Goal: Check status: Check status

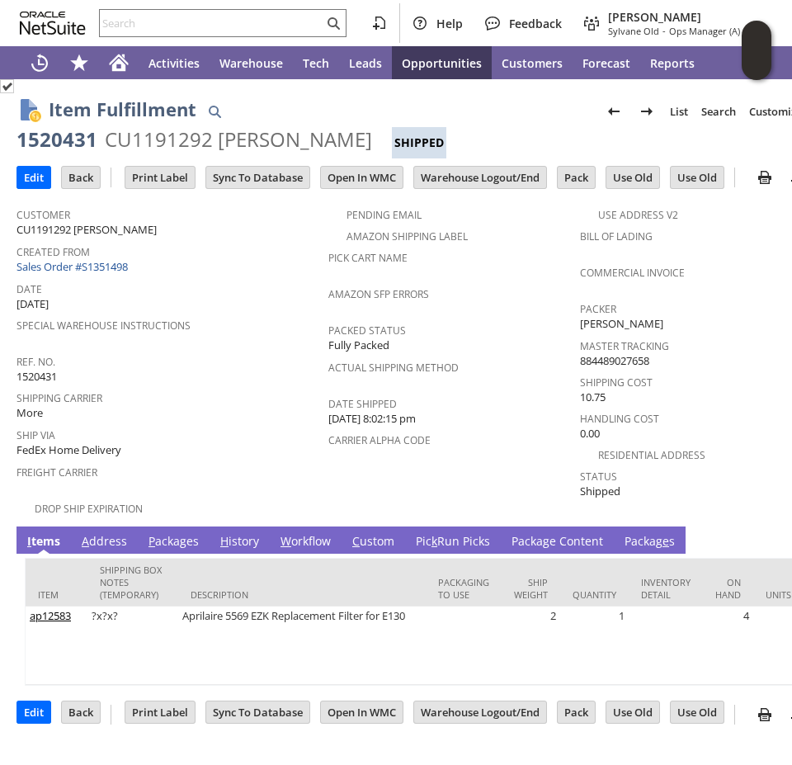
click at [436, 533] on link "Pic k Run Picks" at bounding box center [453, 542] width 82 height 18
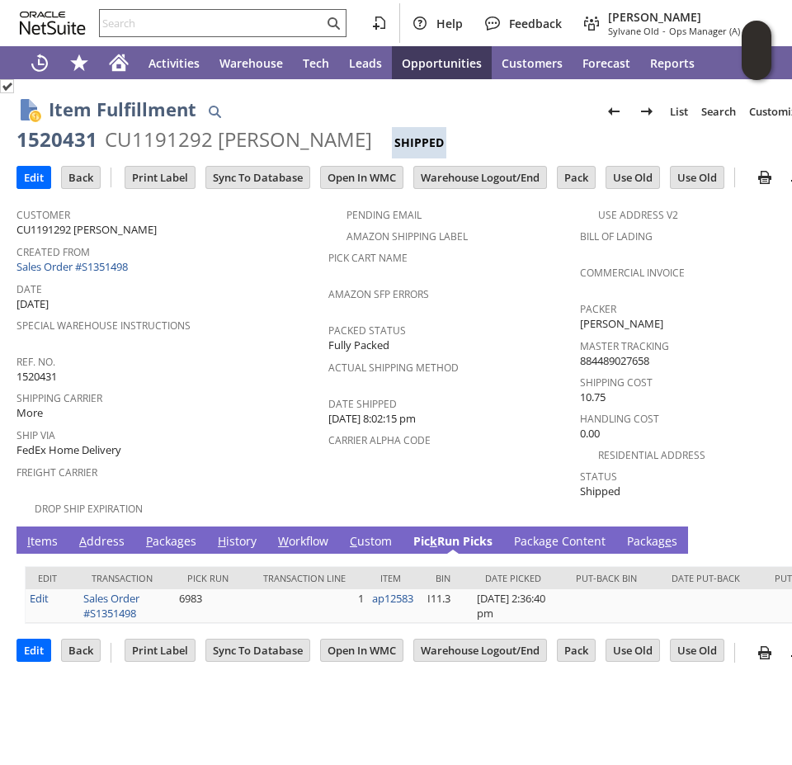
click at [152, 16] on input "text" at bounding box center [212, 23] width 224 height 20
paste input "1520432"
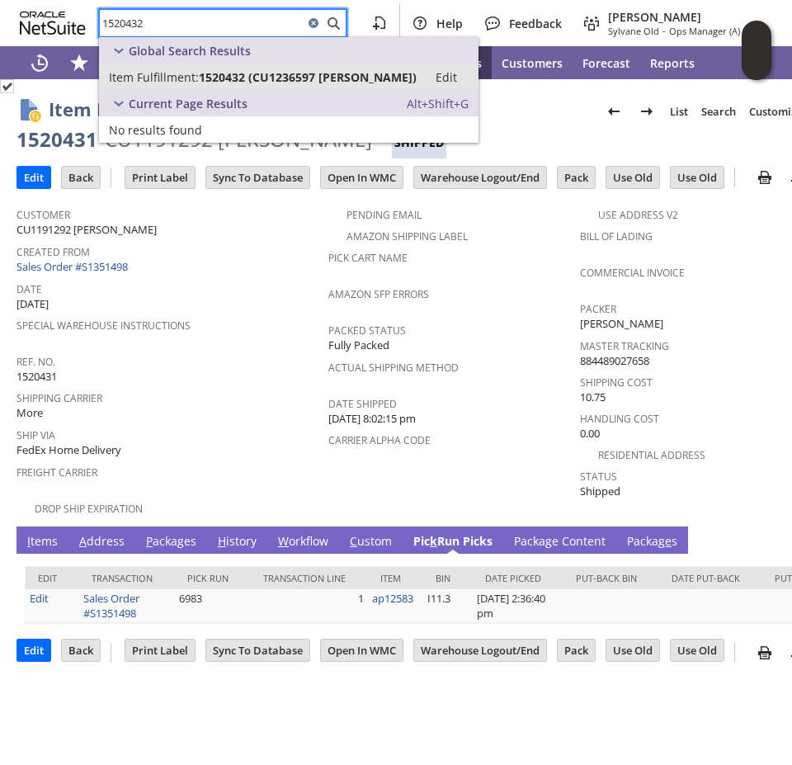
type input "1520432"
click at [205, 73] on span "1520432 (CU1236597 Geraldine Morse)" at bounding box center [308, 77] width 218 height 16
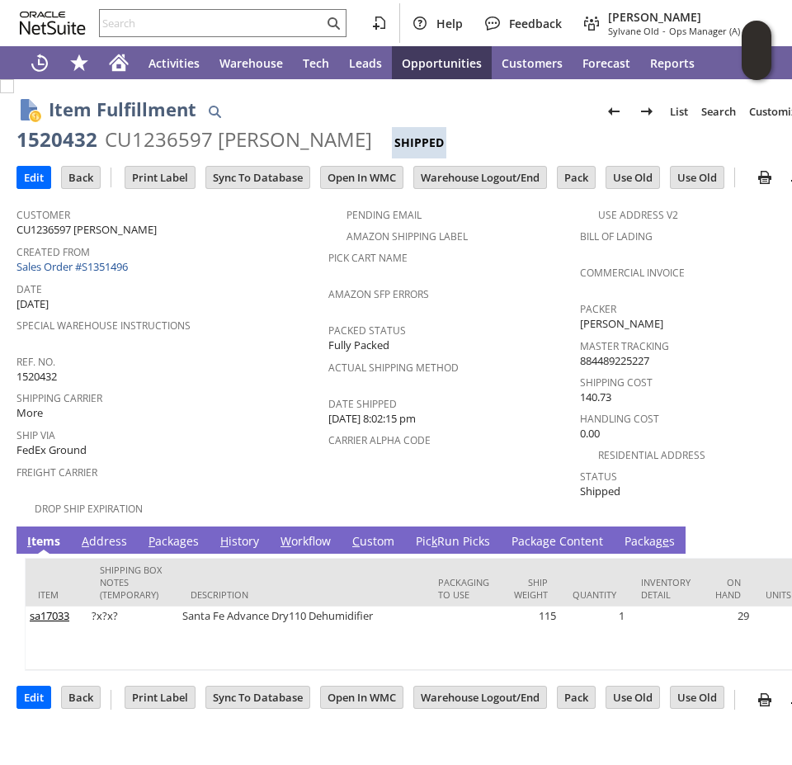
click at [445, 533] on link "Pic k Run Picks" at bounding box center [453, 542] width 82 height 18
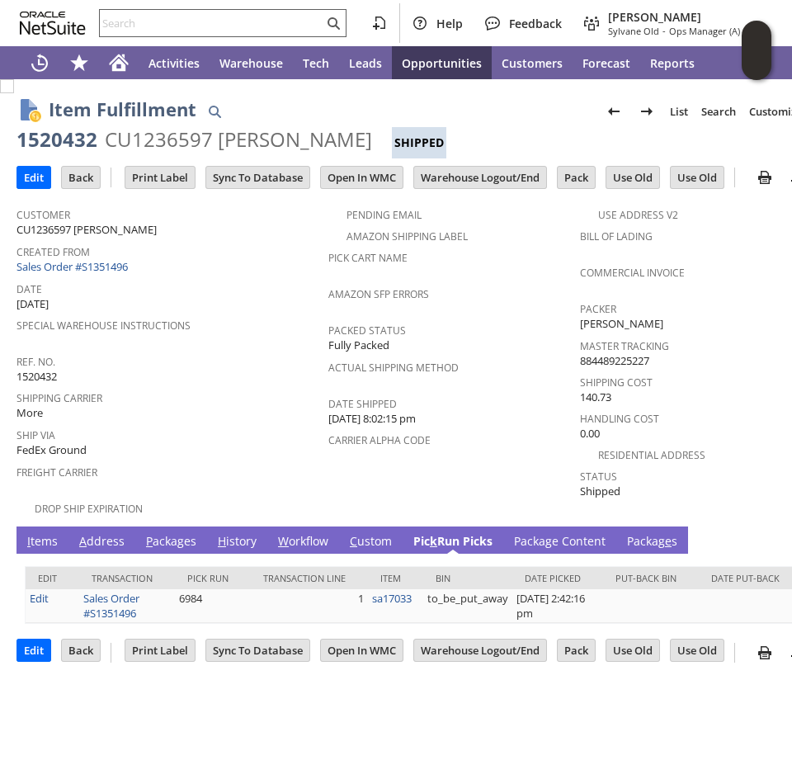
click at [179, 26] on input "text" at bounding box center [212, 23] width 224 height 20
paste input "1520433"
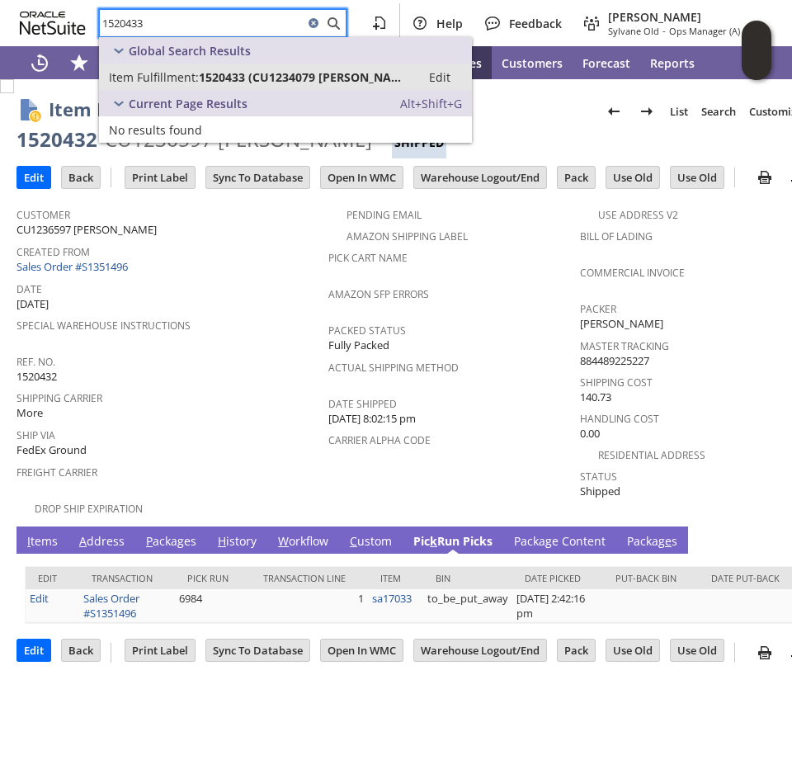
type input "1520433"
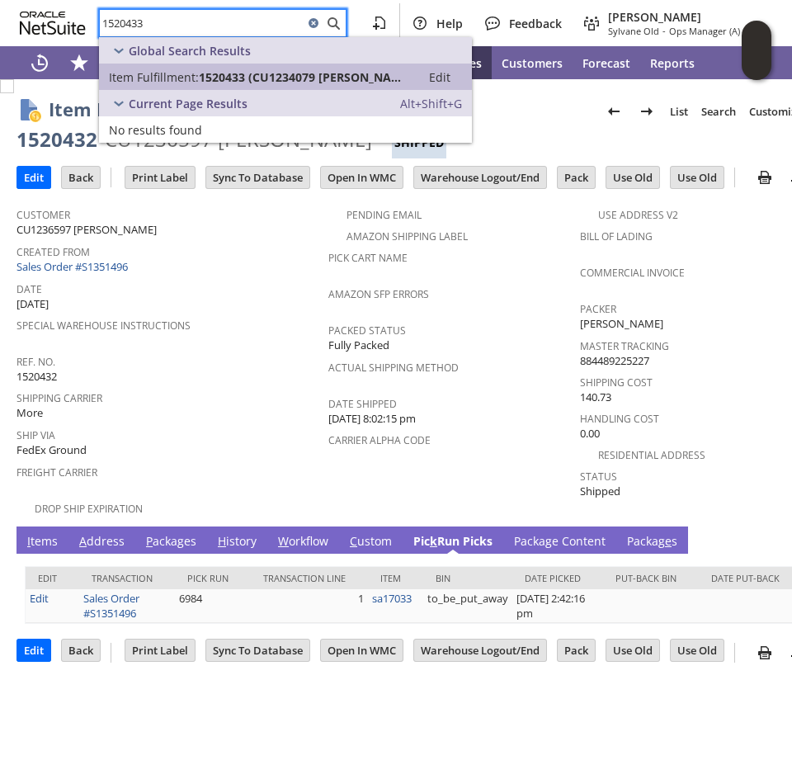
click at [172, 70] on span "Item Fulfillment:" at bounding box center [154, 77] width 90 height 16
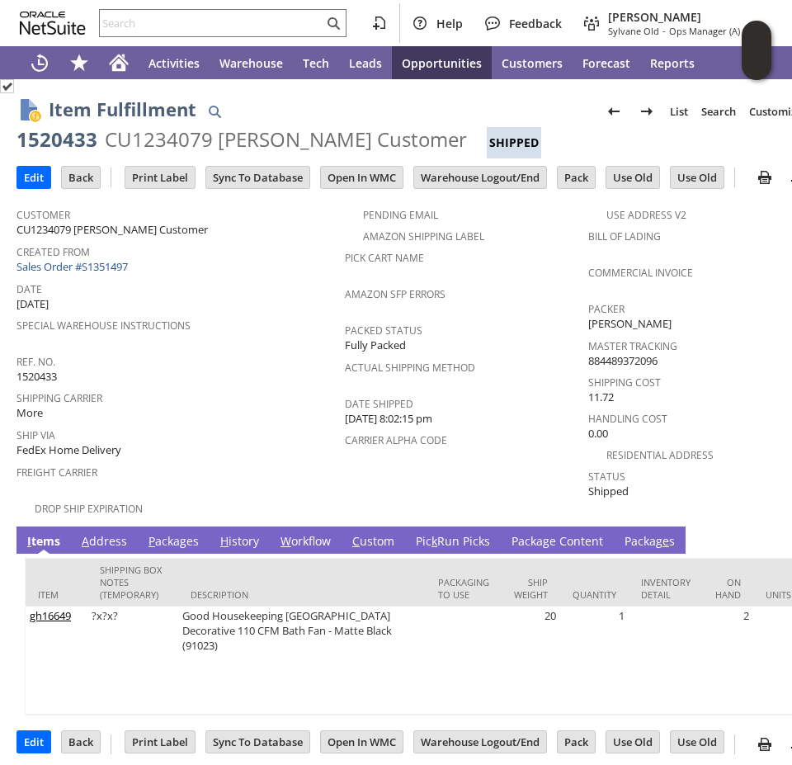
click at [441, 535] on link "Pic k Run Picks" at bounding box center [453, 542] width 82 height 18
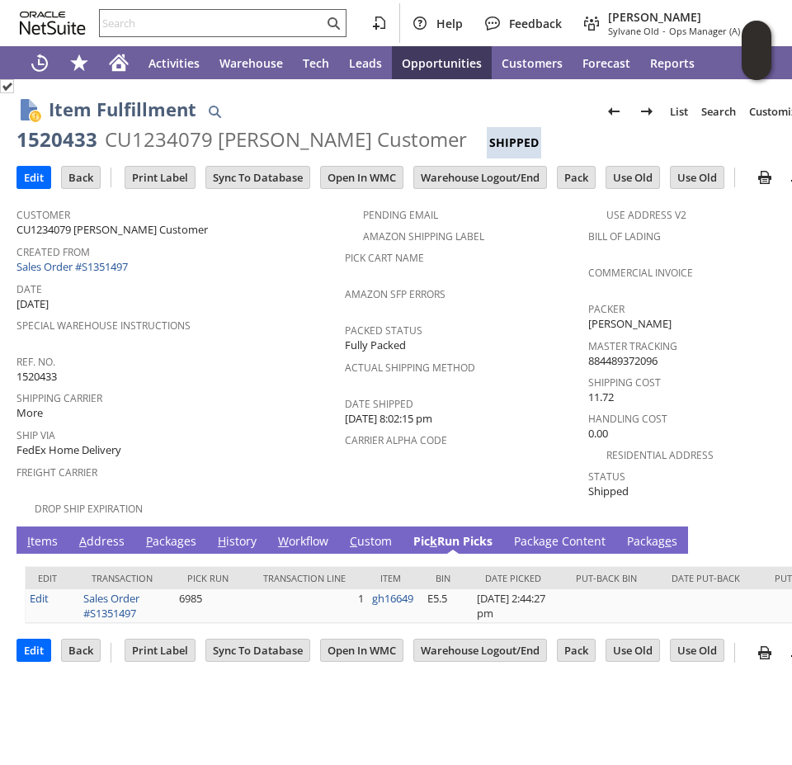
click at [242, 21] on input "text" at bounding box center [212, 23] width 224 height 20
paste input "1520434"
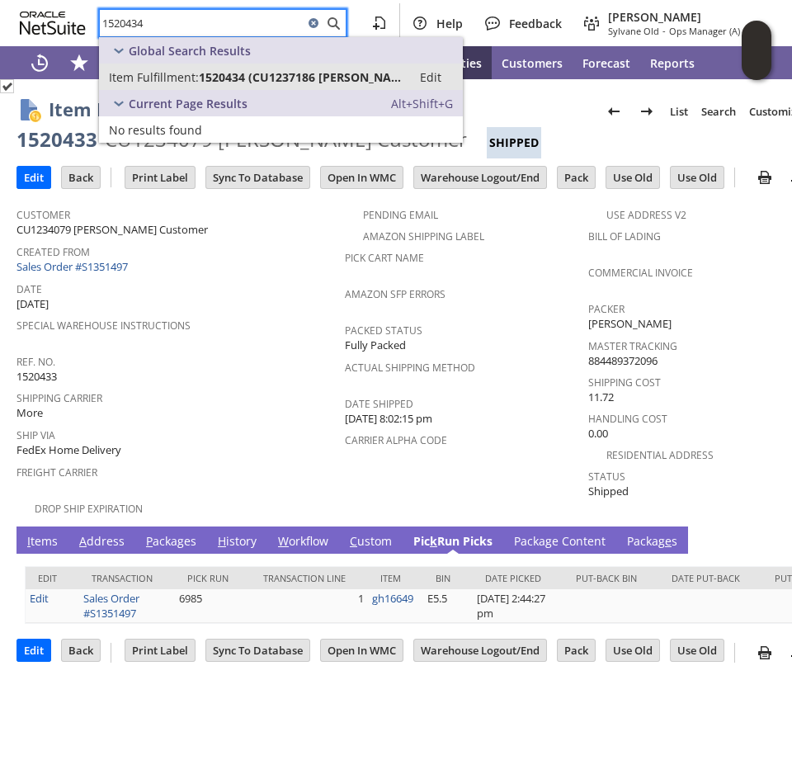
type input "1520434"
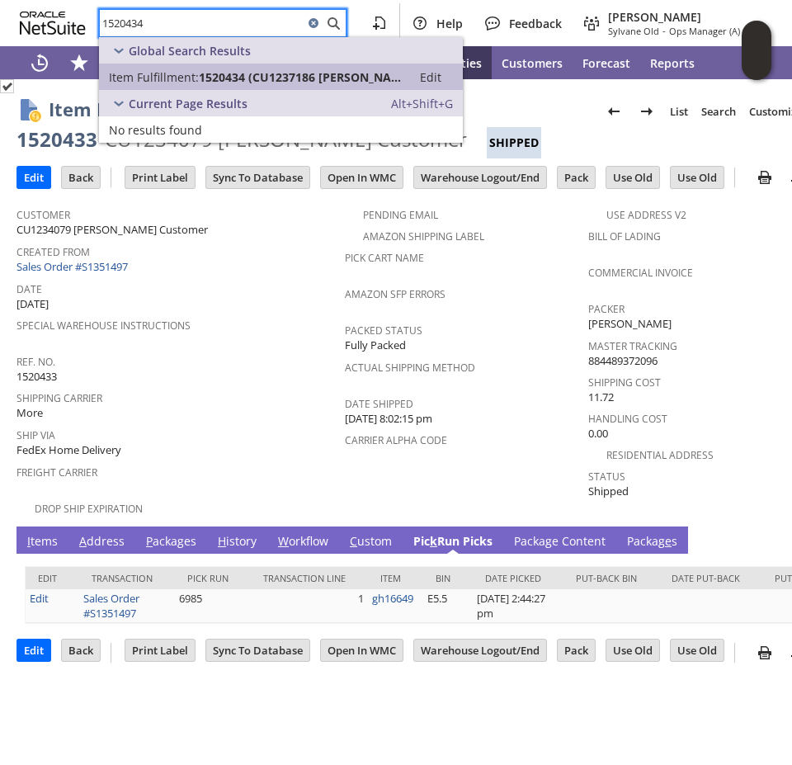
click at [233, 78] on span "1520434 (CU1237186 Tighe Smalley)" at bounding box center [300, 77] width 203 height 16
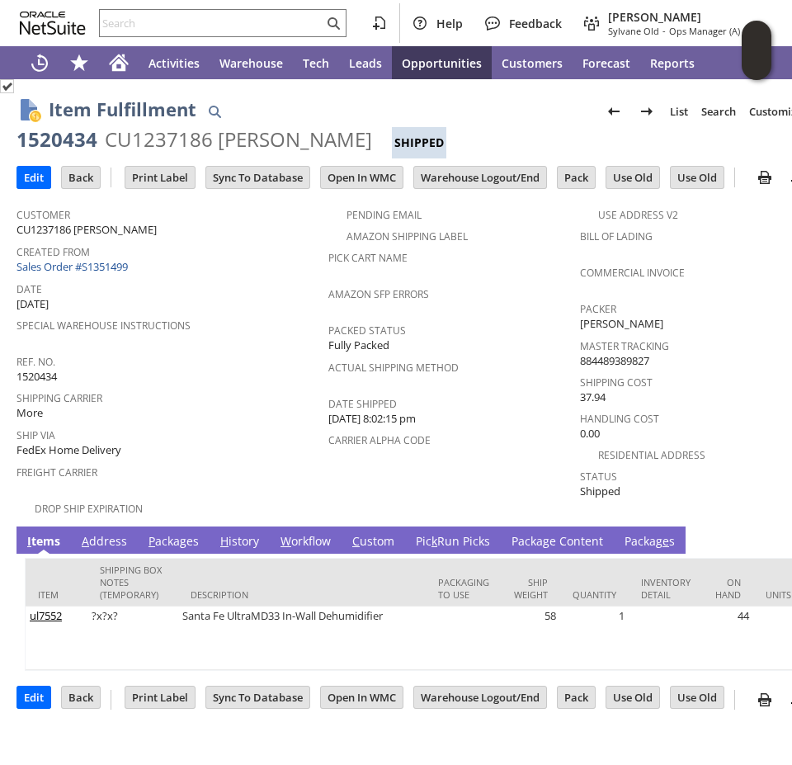
click at [439, 533] on link "Pic k Run Picks" at bounding box center [453, 542] width 82 height 18
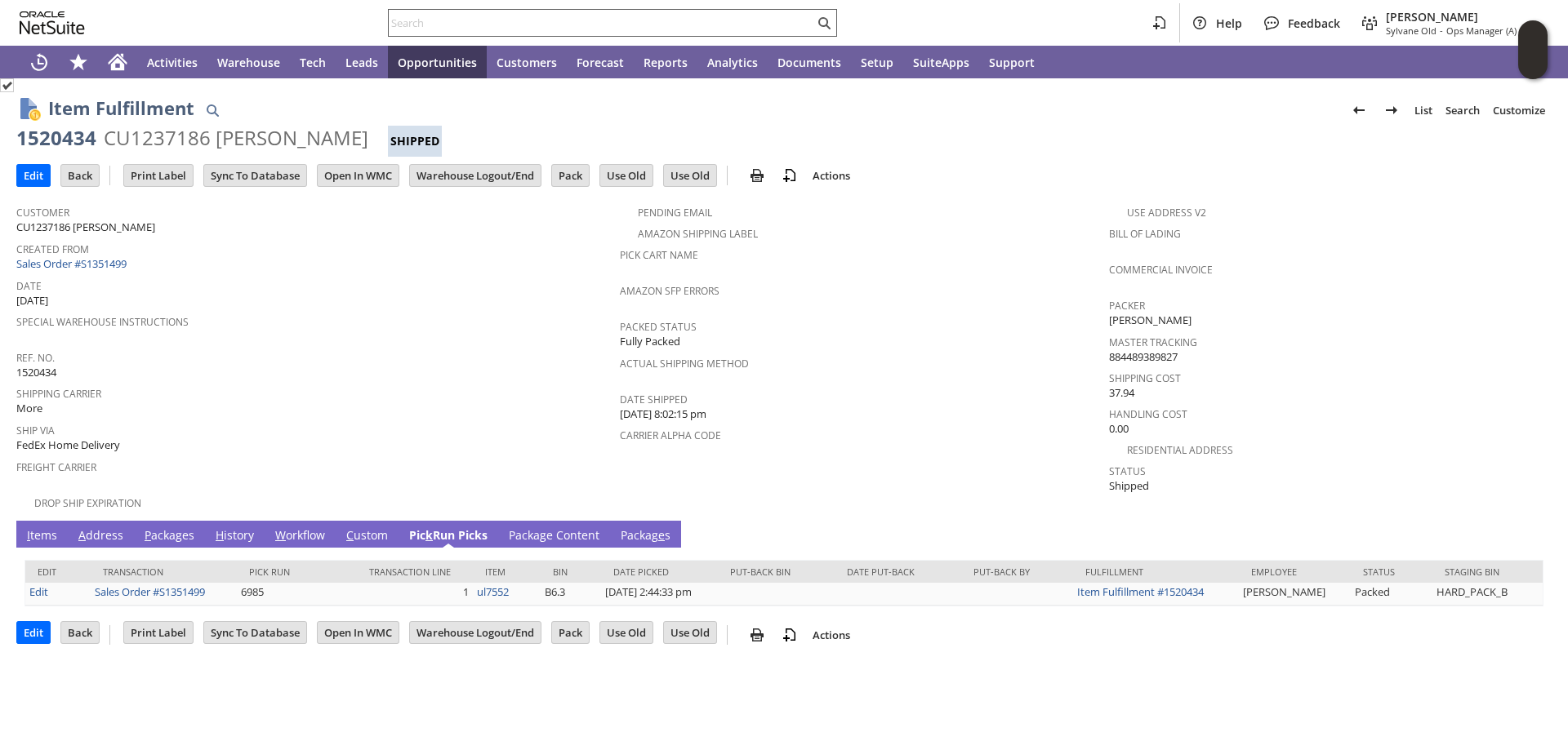
click at [457, 21] on input "text" at bounding box center [602, 23] width 426 height 20
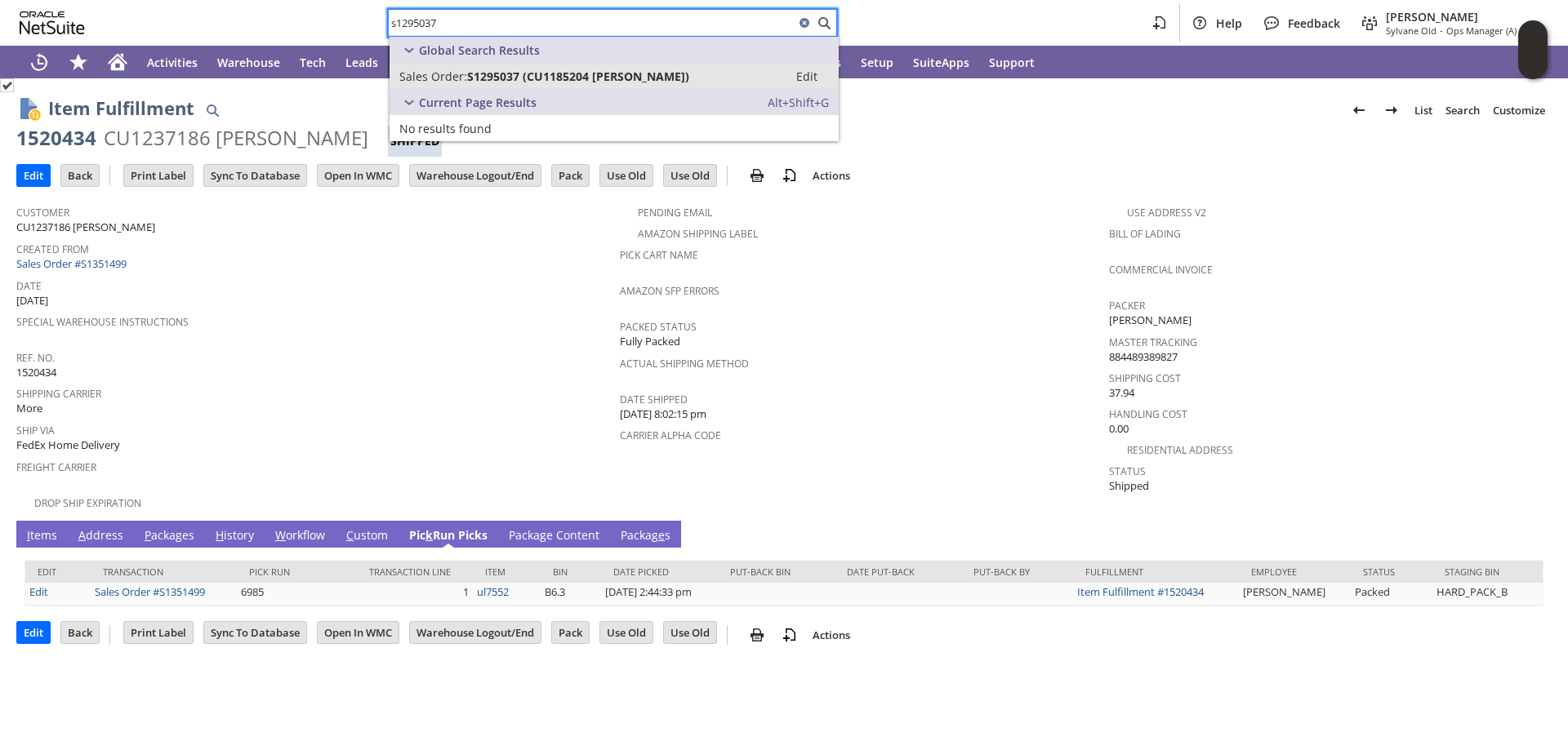
type input "s1295037"
click at [477, 75] on span "S1295037 (CU1185204 Jungwoo Kim)" at bounding box center [578, 76] width 222 height 16
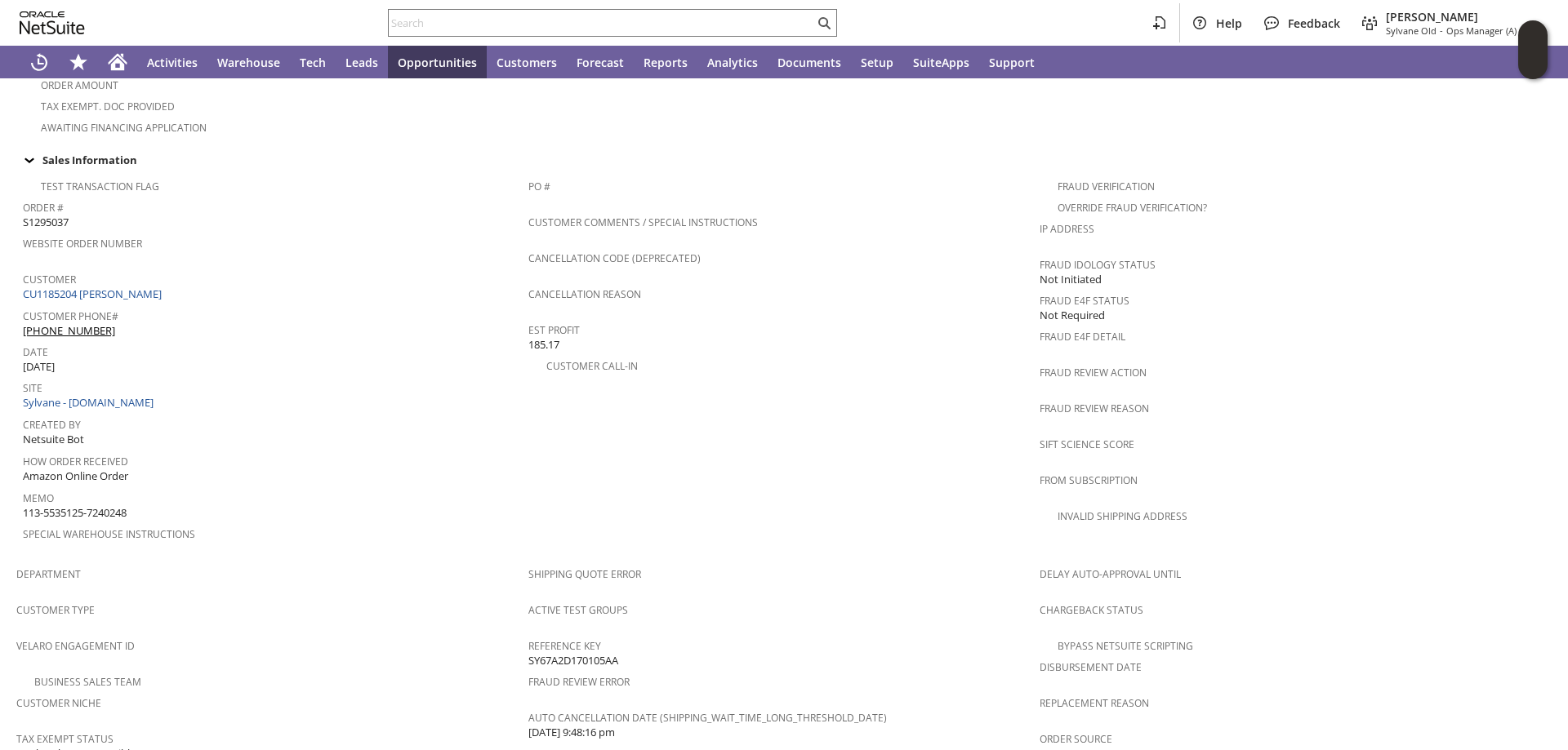
scroll to position [518, 0]
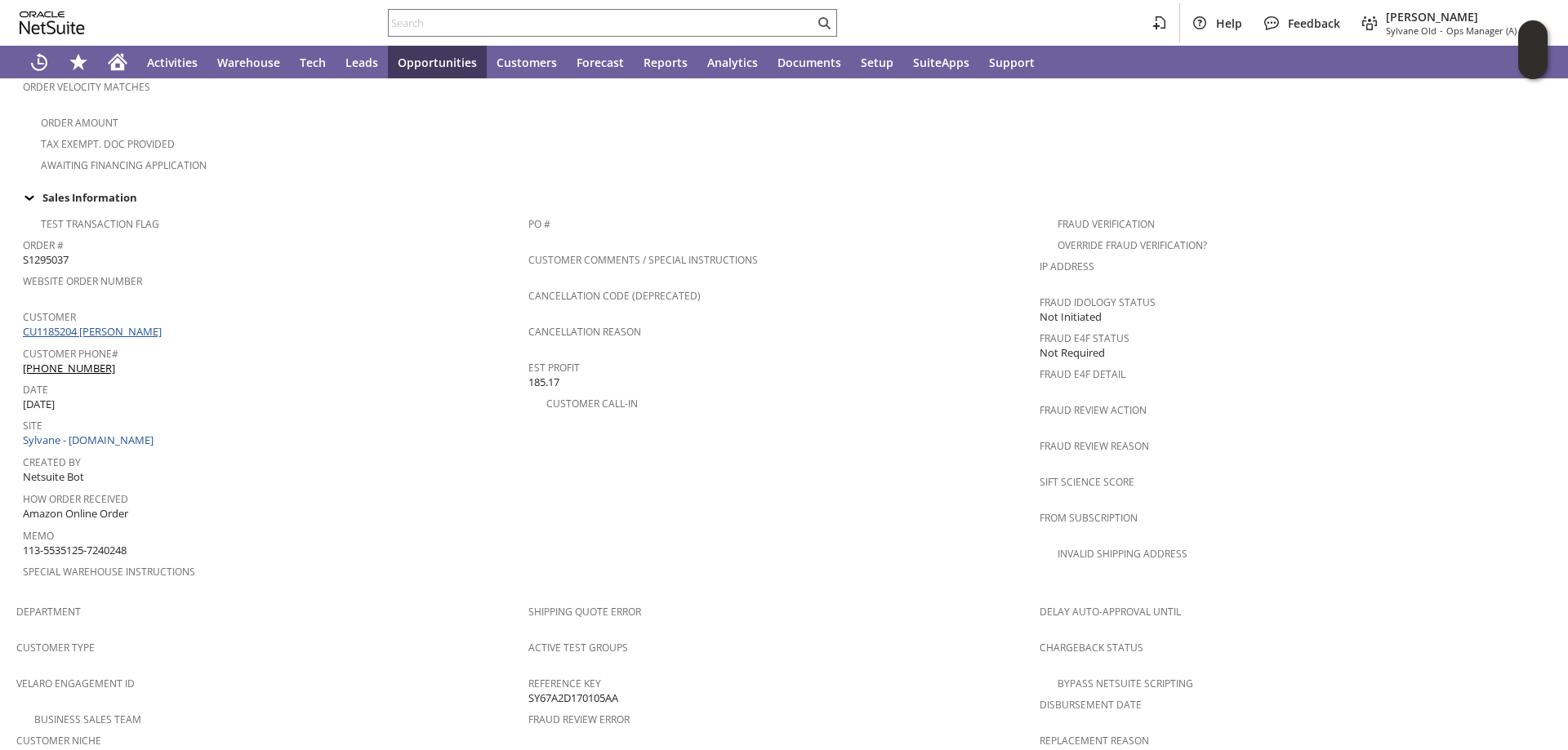
click at [112, 325] on link "CU1185204 [PERSON_NAME]" at bounding box center [94, 331] width 143 height 15
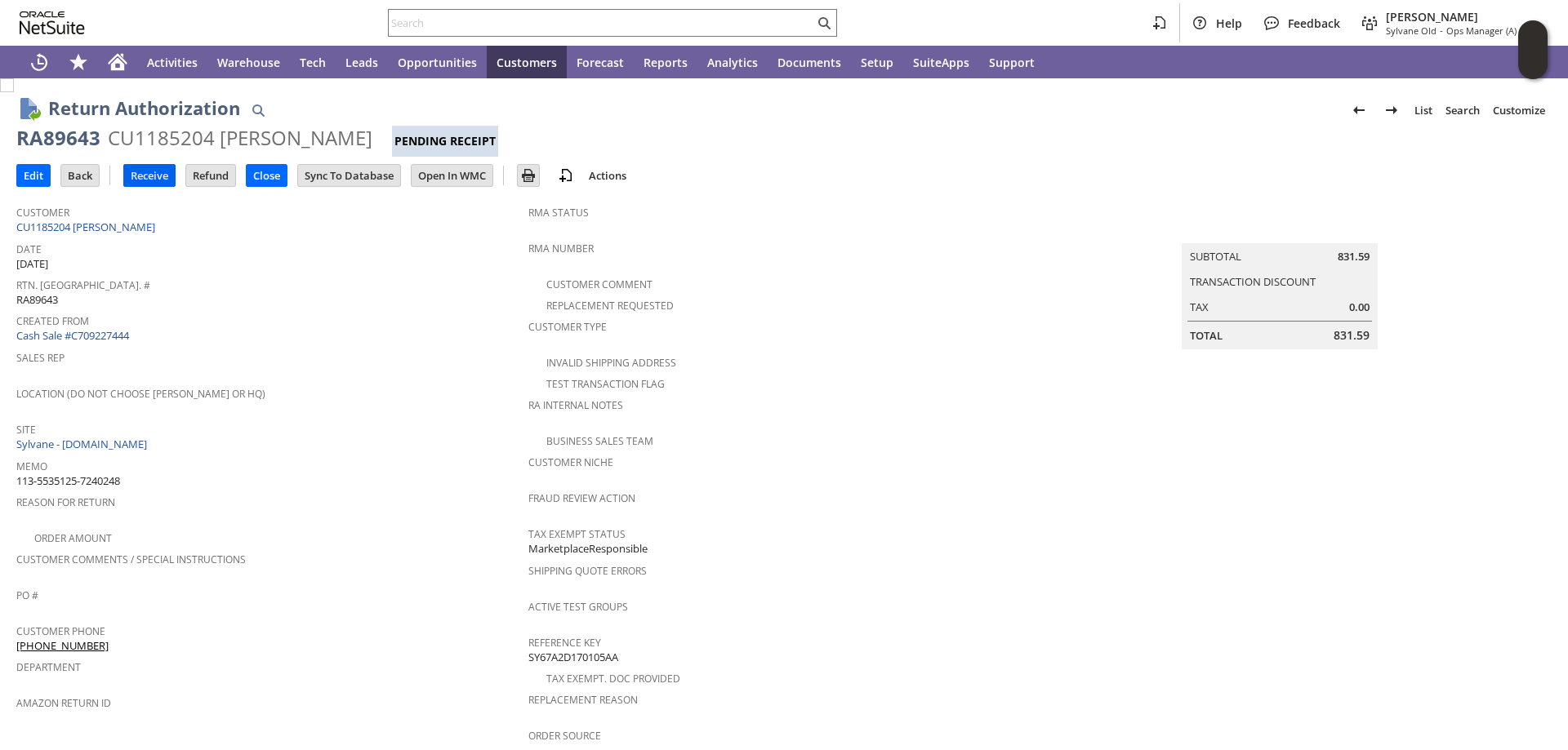
click at [146, 174] on input "Receive" at bounding box center [148, 175] width 50 height 21
